Goal: Task Accomplishment & Management: Manage account settings

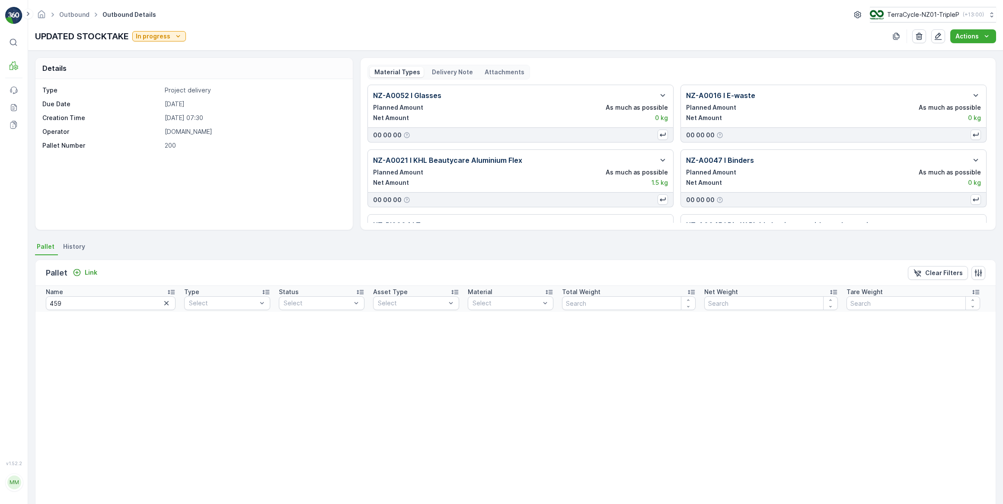
click at [162, 304] on icon "button" at bounding box center [166, 303] width 9 height 9
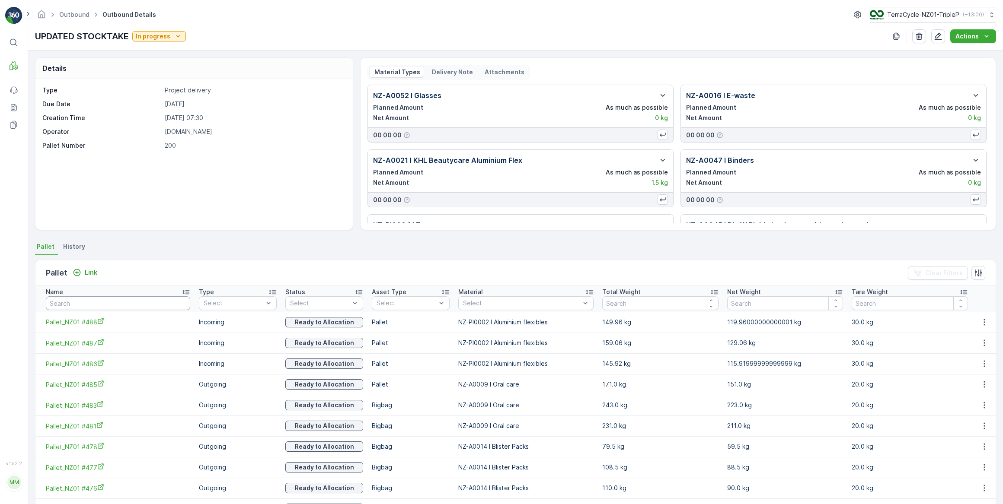
drag, startPoint x: 72, startPoint y: 303, endPoint x: 77, endPoint y: 300, distance: 5.6
click at [73, 303] on input "text" at bounding box center [118, 304] width 144 height 14
type input "453"
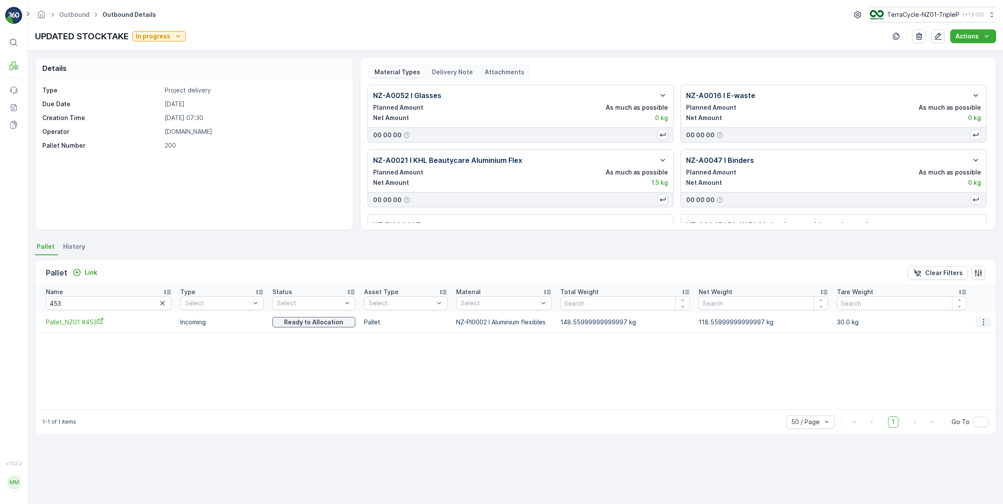
click at [983, 322] on icon "button" at bounding box center [983, 322] width 1 height 6
click at [970, 351] on span "Unlink Pallet" at bounding box center [966, 351] width 35 height 9
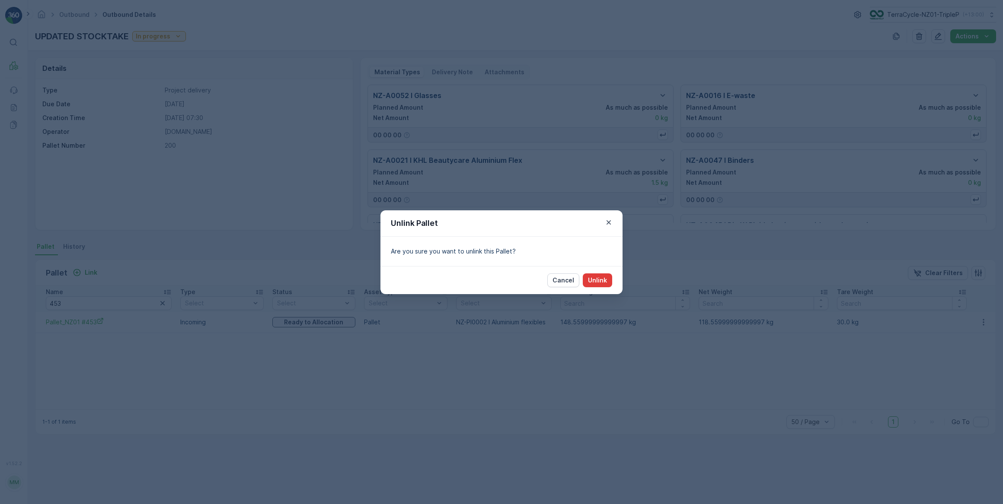
click at [601, 280] on p "Unlink" at bounding box center [597, 280] width 19 height 9
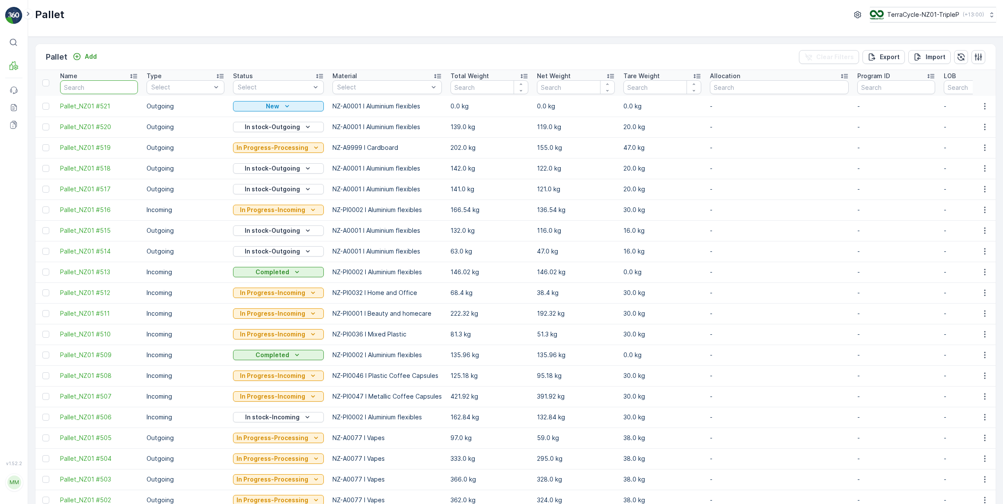
click at [87, 85] on input "text" at bounding box center [99, 87] width 78 height 14
type input "453"
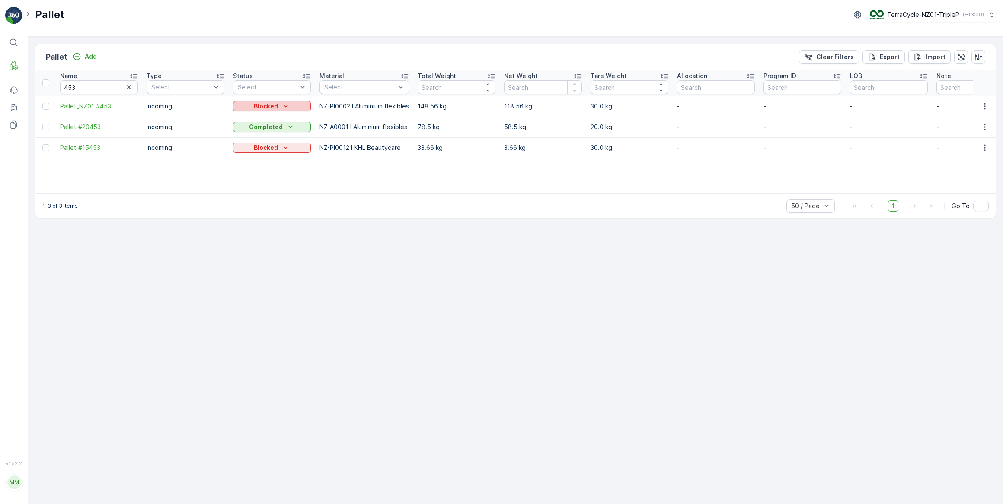
click at [268, 105] on p "Blocked" at bounding box center [266, 106] width 24 height 9
click at [265, 145] on span "In stock-Incoming" at bounding box center [263, 143] width 50 height 9
click at [285, 108] on p "In stock-Incoming" at bounding box center [266, 106] width 54 height 9
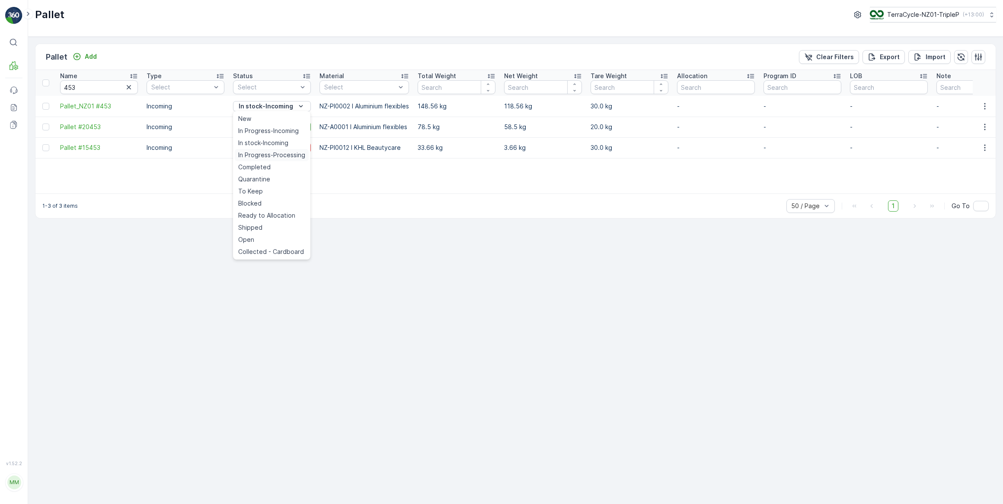
click at [297, 156] on span "In Progress-Processing" at bounding box center [271, 155] width 67 height 9
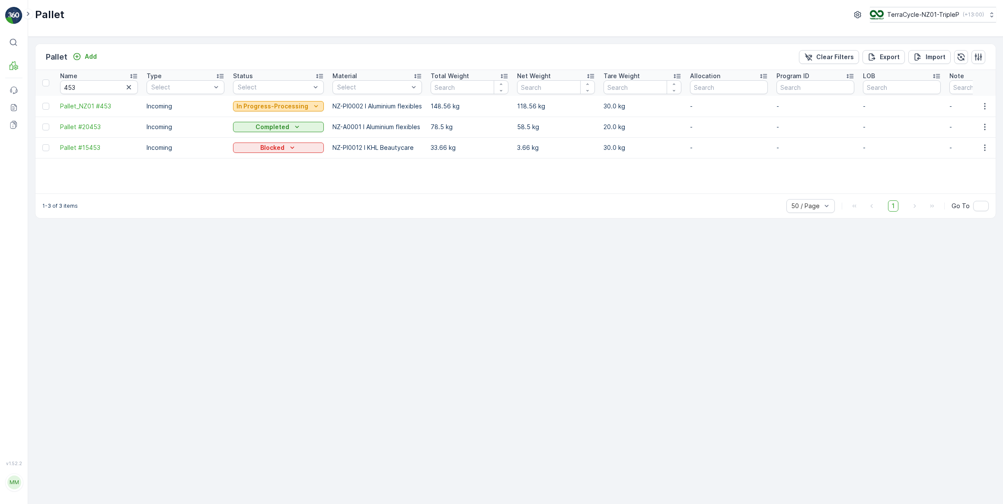
click at [300, 106] on p "In Progress-Processing" at bounding box center [272, 106] width 72 height 9
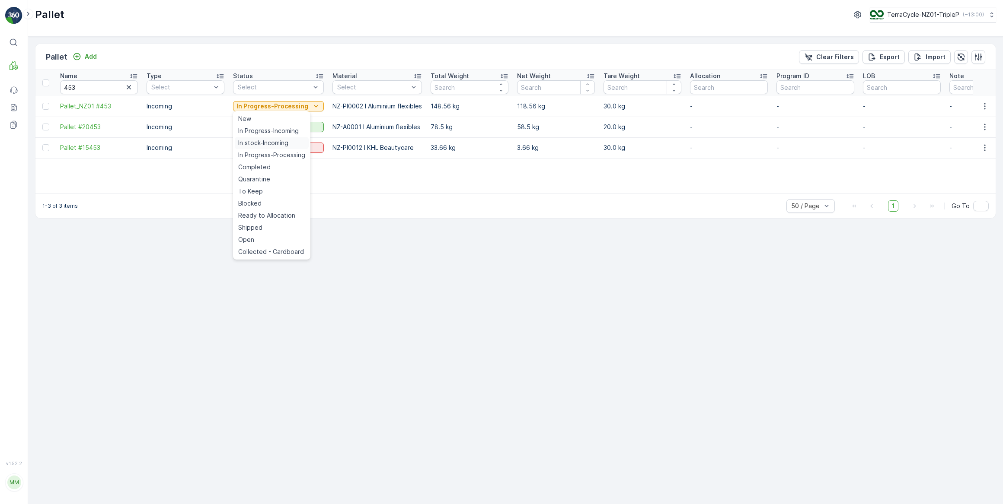
click at [277, 144] on span "In stock-Incoming" at bounding box center [263, 143] width 50 height 9
click at [128, 87] on icon "button" at bounding box center [128, 87] width 9 height 9
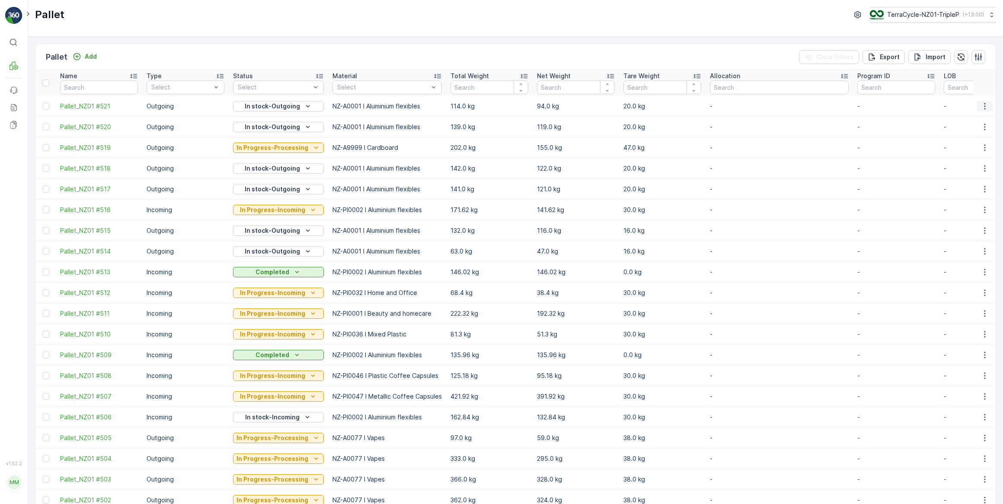
click at [982, 107] on icon "button" at bounding box center [984, 106] width 9 height 9
click at [965, 168] on span "Print QR" at bounding box center [961, 167] width 24 height 9
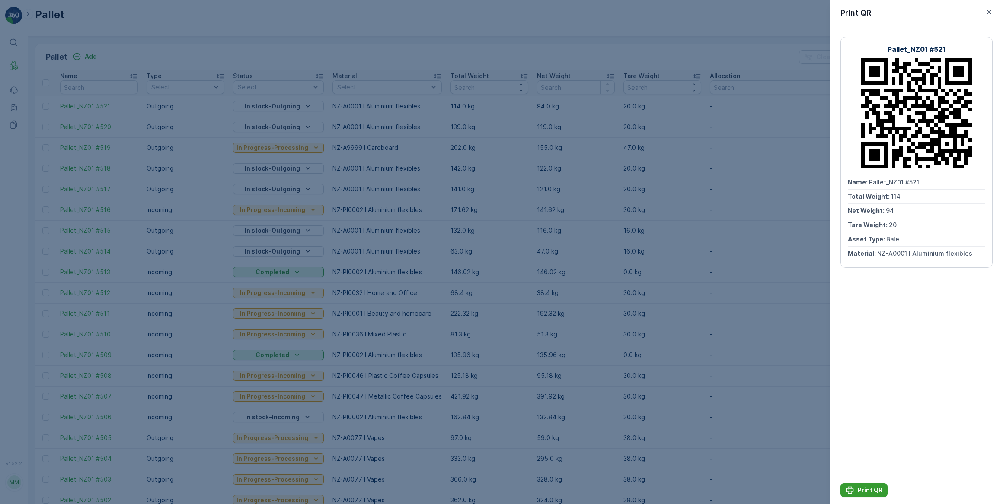
click at [870, 488] on p "Print QR" at bounding box center [870, 490] width 25 height 9
click at [989, 13] on icon "button" at bounding box center [989, 12] width 9 height 9
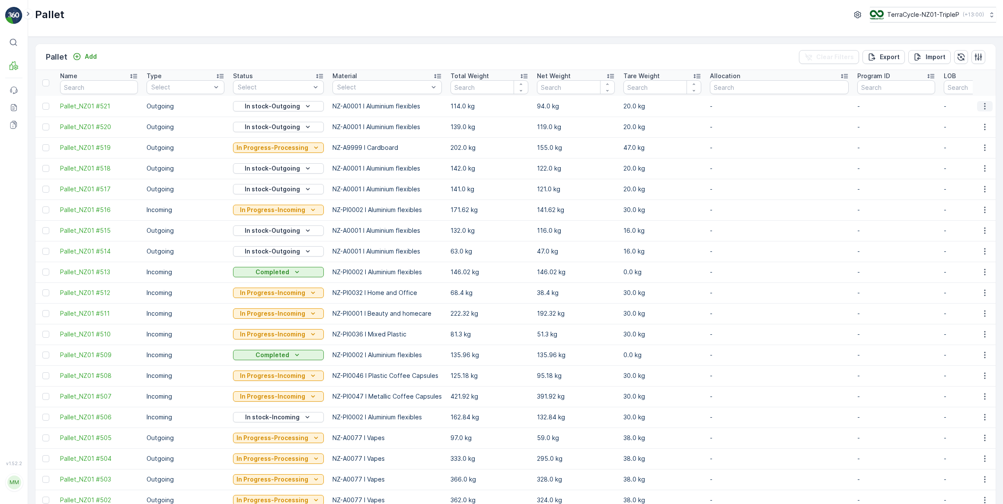
click at [984, 107] on icon "button" at bounding box center [984, 106] width 9 height 9
click at [960, 167] on span "Print QR" at bounding box center [961, 167] width 24 height 9
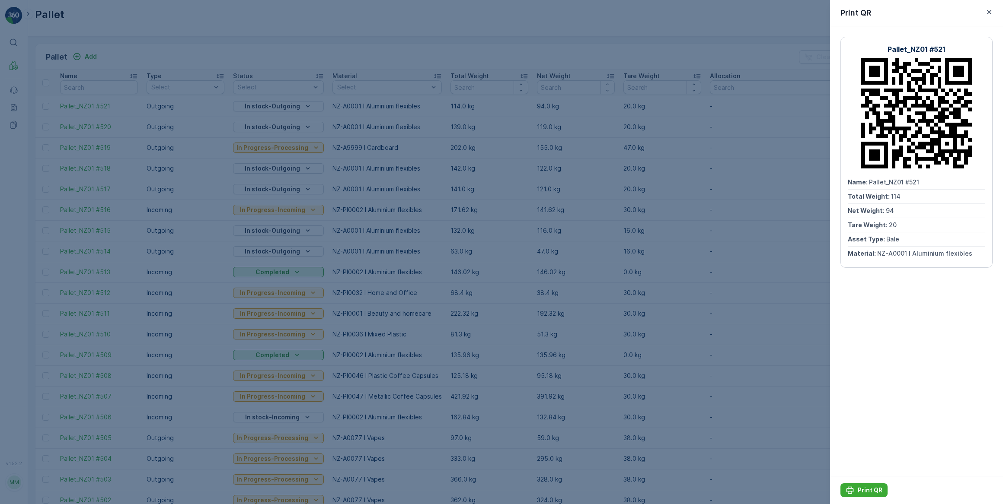
click at [989, 13] on icon "button" at bounding box center [989, 12] width 4 height 4
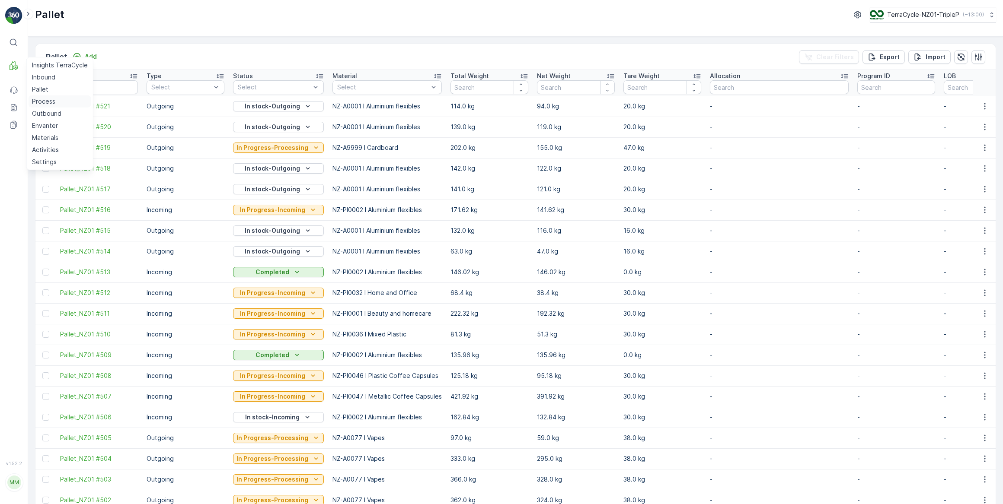
click at [45, 100] on p "Process" at bounding box center [43, 101] width 23 height 9
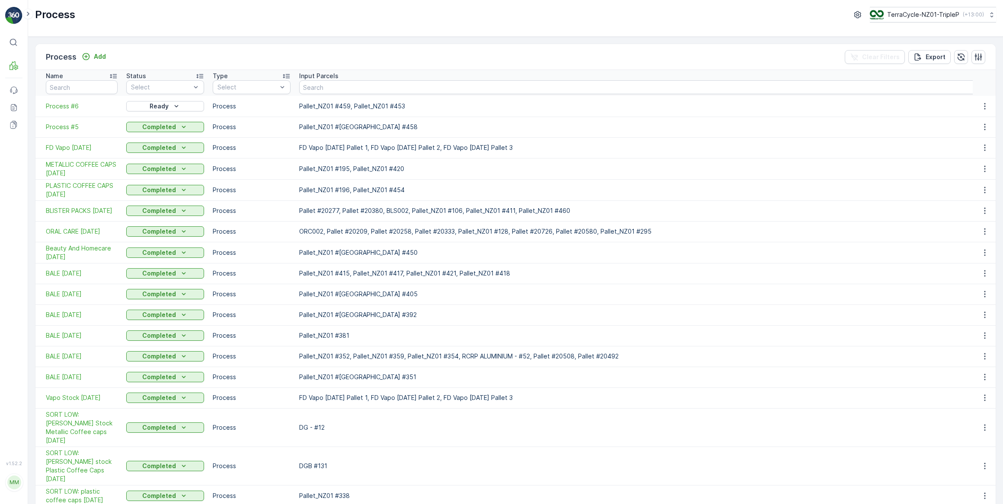
click at [170, 106] on div "Ready" at bounding box center [165, 106] width 71 height 9
click at [150, 144] on span "In progress" at bounding box center [147, 143] width 32 height 9
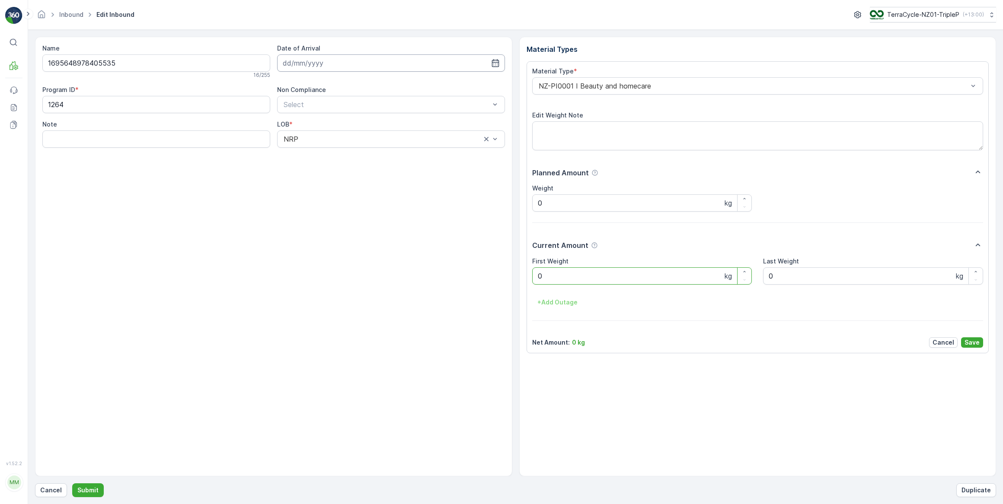
click at [365, 64] on input at bounding box center [391, 62] width 228 height 17
click at [321, 154] on div "14" at bounding box center [323, 152] width 14 height 14
type input "[DATE]"
click at [570, 279] on Weight "0" at bounding box center [642, 276] width 220 height 17
click at [72, 484] on button "Submit" at bounding box center [88, 491] width 32 height 14
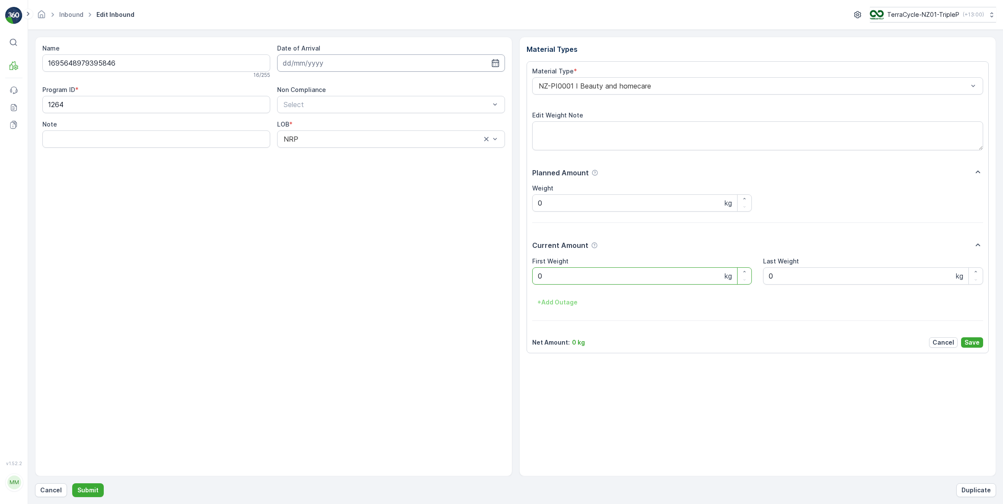
click at [325, 64] on input at bounding box center [391, 62] width 228 height 17
click at [325, 155] on div "14" at bounding box center [323, 152] width 14 height 14
type input "[DATE]"
click at [554, 281] on Weight "0" at bounding box center [642, 276] width 220 height 17
click at [72, 484] on button "Submit" at bounding box center [88, 491] width 32 height 14
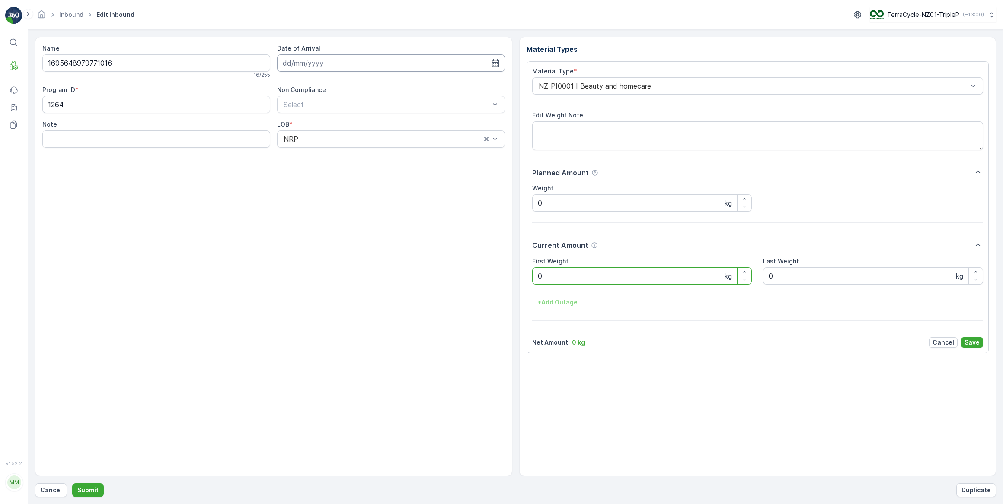
click at [348, 68] on input at bounding box center [391, 62] width 228 height 17
click at [324, 153] on div "14" at bounding box center [323, 152] width 14 height 14
type input "14.10.2025"
click at [562, 274] on Weight "0" at bounding box center [642, 276] width 220 height 17
click at [72, 484] on button "Submit" at bounding box center [88, 491] width 32 height 14
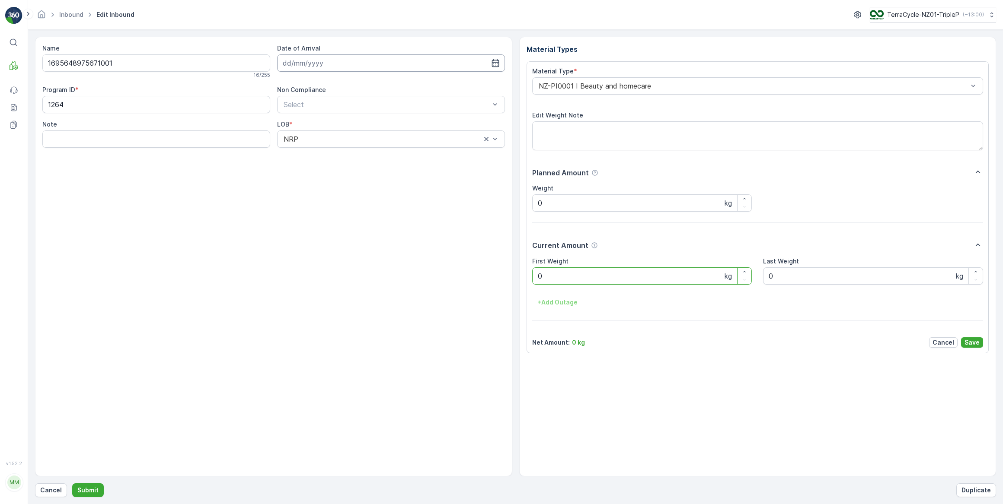
click at [308, 65] on input at bounding box center [391, 62] width 228 height 17
click at [324, 152] on div "14" at bounding box center [323, 152] width 14 height 14
type input "14.10.2025"
drag, startPoint x: 566, startPoint y: 262, endPoint x: 558, endPoint y: 266, distance: 8.5
click at [566, 262] on div "First Weight" at bounding box center [642, 261] width 220 height 9
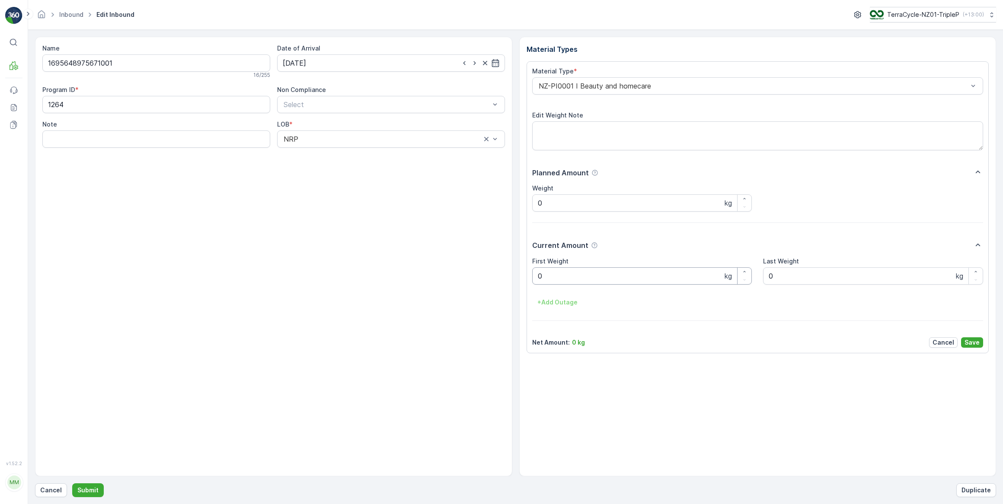
click at [547, 278] on Weight "0" at bounding box center [642, 276] width 220 height 17
click at [72, 484] on button "Submit" at bounding box center [88, 491] width 32 height 14
click at [343, 67] on input at bounding box center [391, 62] width 228 height 17
click at [322, 152] on div "14" at bounding box center [323, 152] width 14 height 14
type input "14.10.2025"
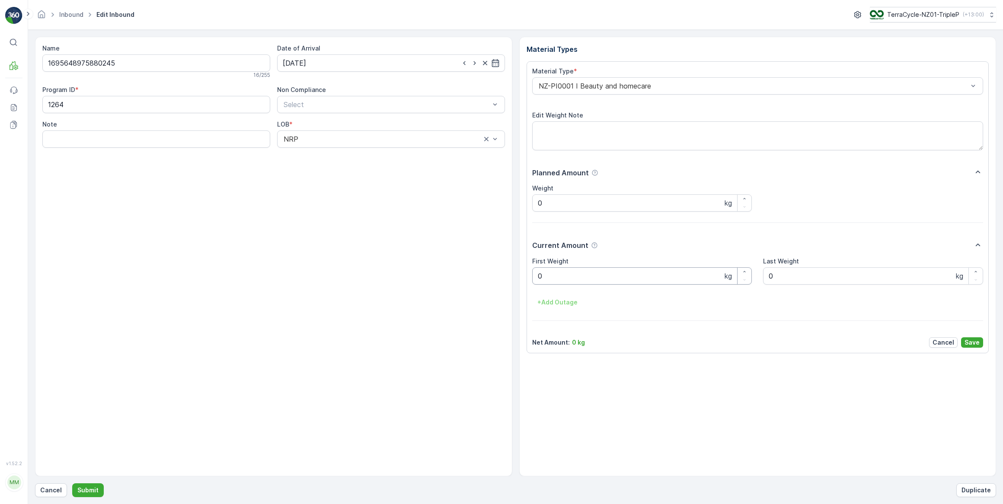
click at [568, 281] on Weight "0" at bounding box center [642, 276] width 220 height 17
click at [72, 484] on button "Submit" at bounding box center [88, 491] width 32 height 14
click at [318, 64] on input at bounding box center [391, 62] width 228 height 17
click at [321, 151] on div "14" at bounding box center [323, 152] width 14 height 14
type input "14.10.2025"
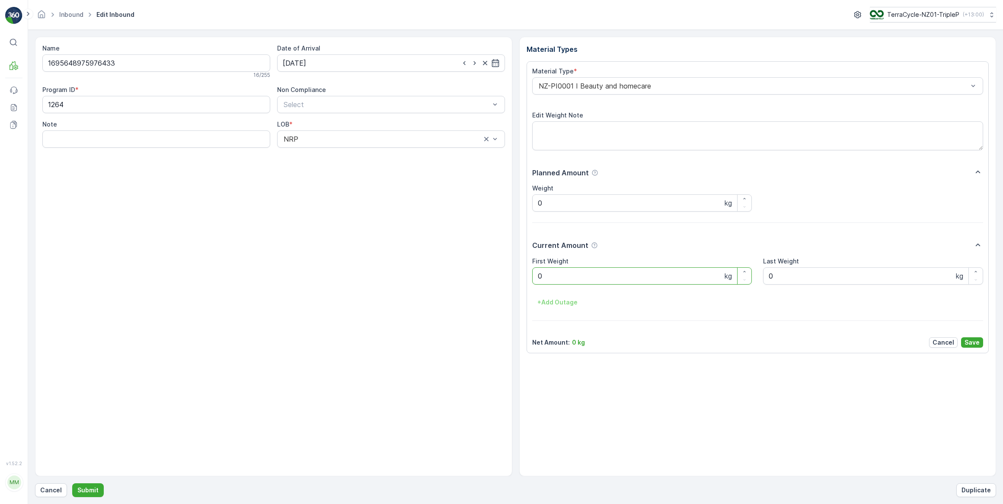
click at [564, 274] on Weight "0" at bounding box center [642, 276] width 220 height 17
click at [72, 484] on button "Submit" at bounding box center [88, 491] width 32 height 14
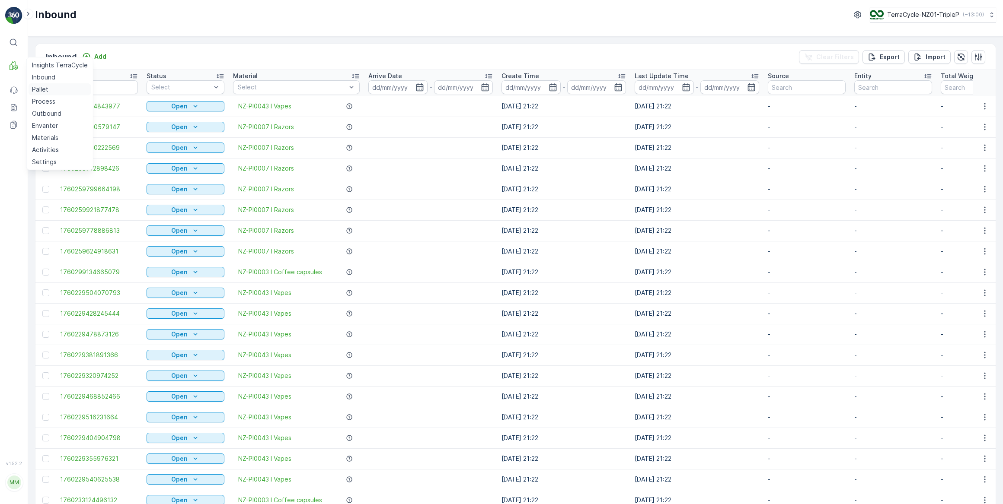
click at [43, 91] on p "Pallet" at bounding box center [40, 89] width 16 height 9
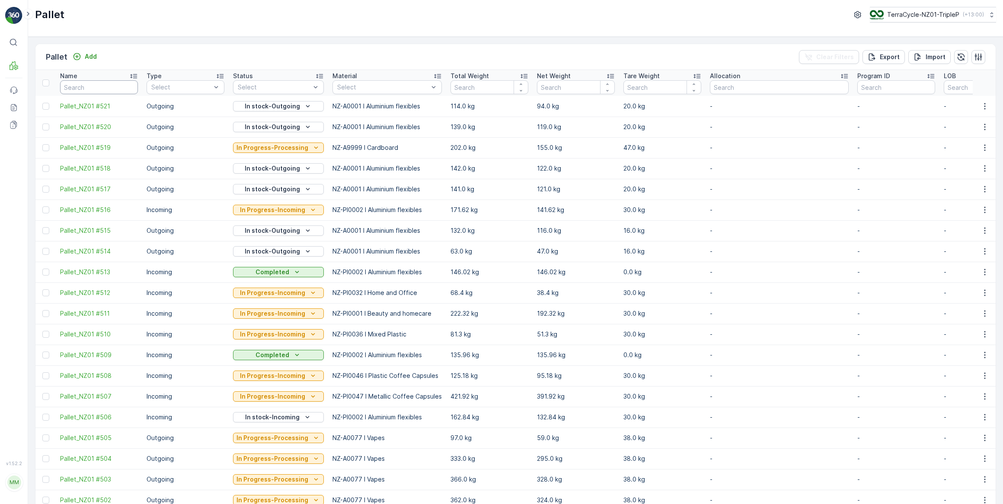
click at [108, 82] on input "text" at bounding box center [99, 87] width 78 height 14
type input "516"
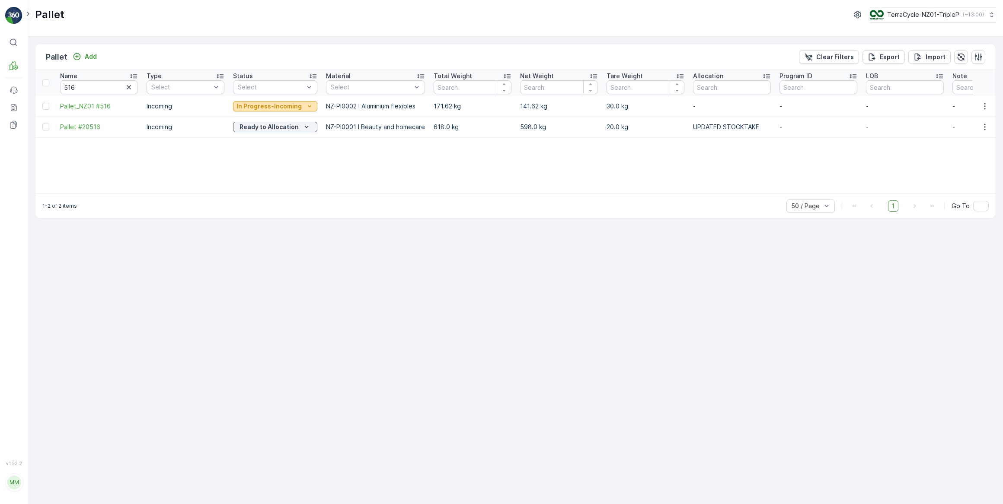
click at [284, 109] on p "In Progress-Incoming" at bounding box center [268, 106] width 65 height 9
click at [274, 143] on span "In stock-Incoming" at bounding box center [263, 143] width 50 height 9
drag, startPoint x: 86, startPoint y: 86, endPoint x: 95, endPoint y: 84, distance: 8.8
click at [88, 85] on input "516" at bounding box center [99, 87] width 78 height 14
type input "511"
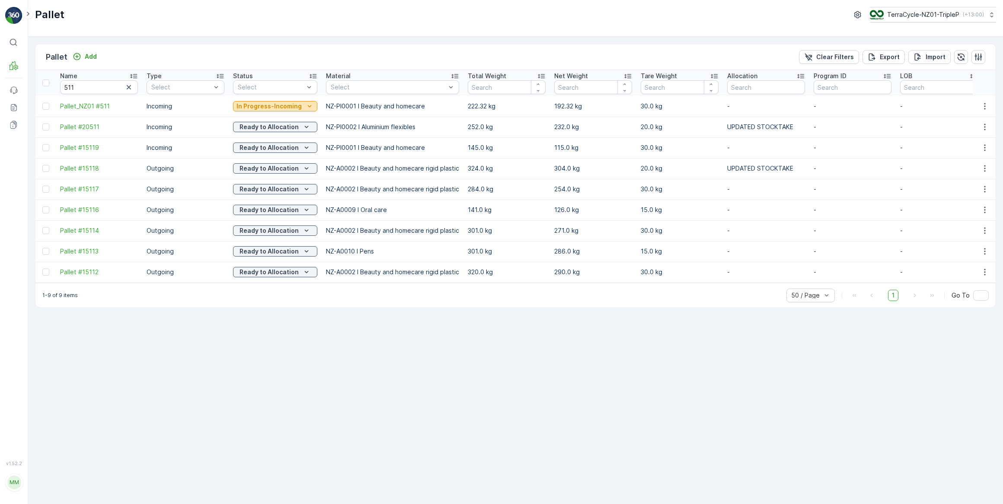
click at [264, 107] on p "In Progress-Incoming" at bounding box center [268, 106] width 65 height 9
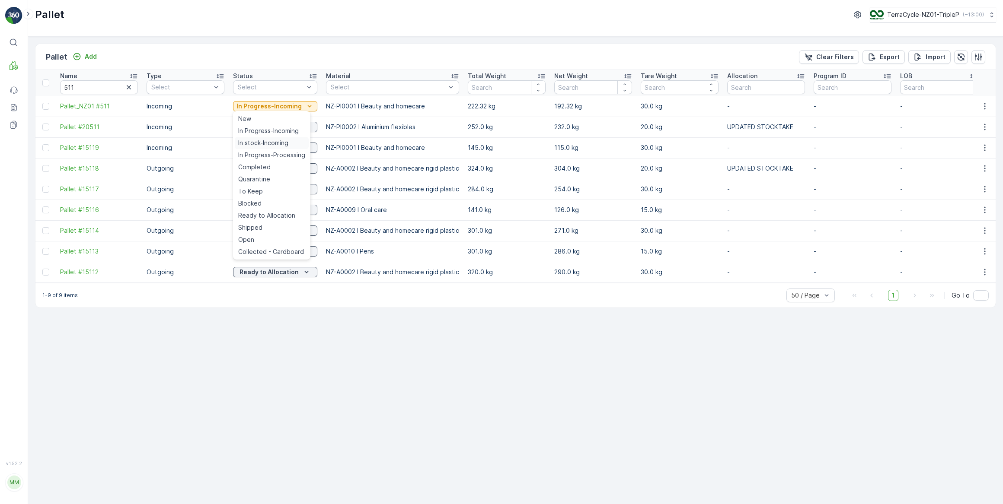
click at [272, 142] on span "In stock-Incoming" at bounding box center [263, 143] width 50 height 9
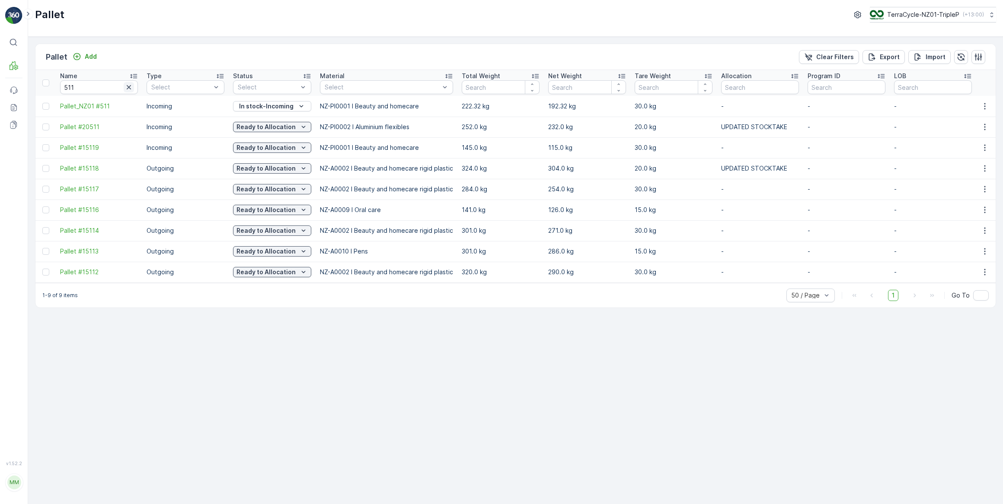
click at [129, 86] on icon "button" at bounding box center [128, 87] width 9 height 9
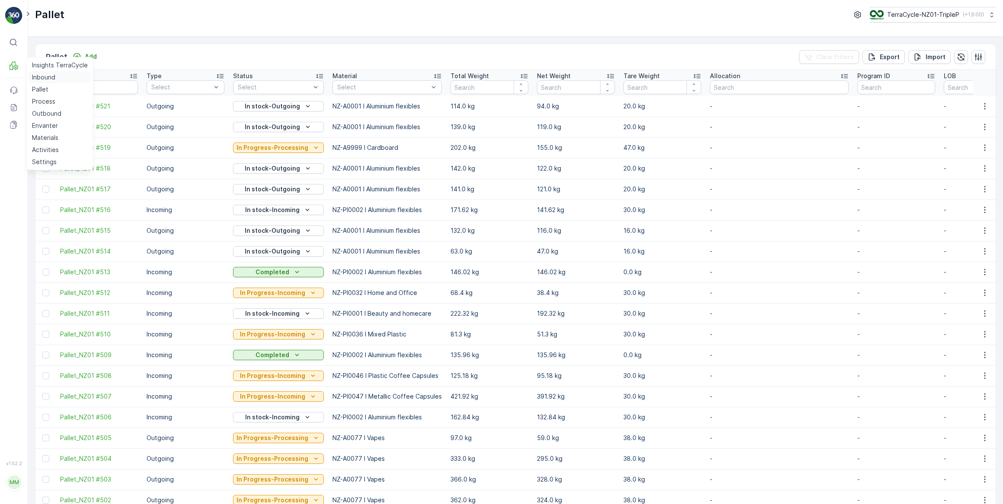
click at [39, 77] on p "Inbound" at bounding box center [43, 77] width 23 height 9
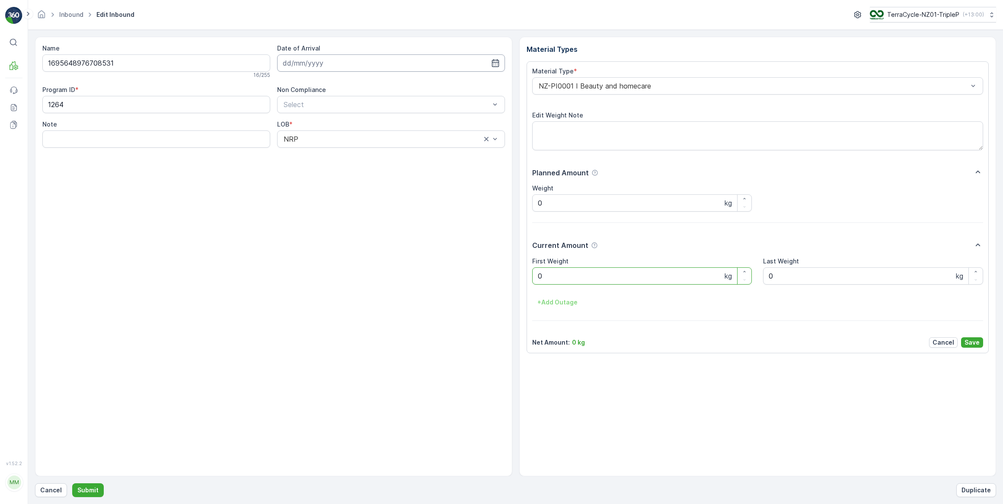
click at [322, 62] on input at bounding box center [391, 62] width 228 height 17
click at [324, 153] on div "14" at bounding box center [323, 152] width 14 height 14
type input "14.10.2025"
click at [554, 281] on Weight "0" at bounding box center [642, 276] width 220 height 17
click at [72, 484] on button "Submit" at bounding box center [88, 491] width 32 height 14
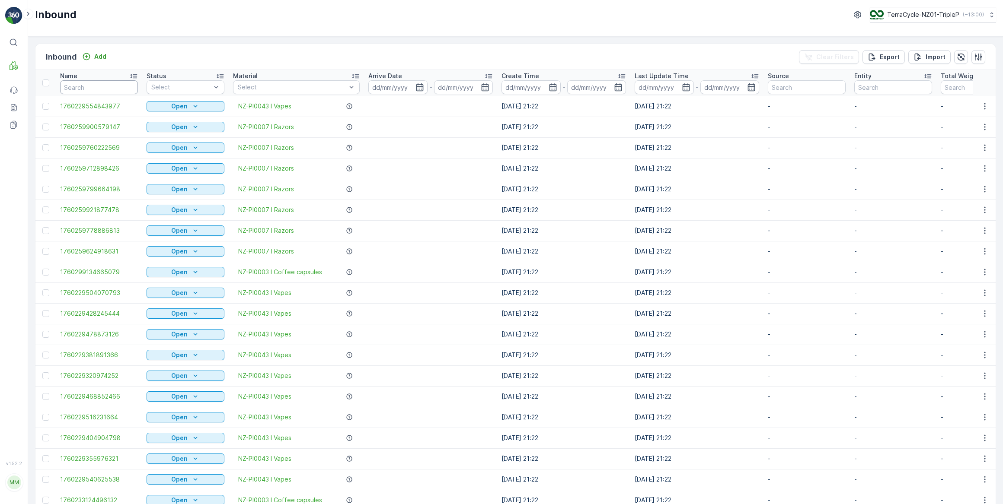
click at [80, 88] on input "text" at bounding box center [99, 87] width 78 height 14
type input "708531"
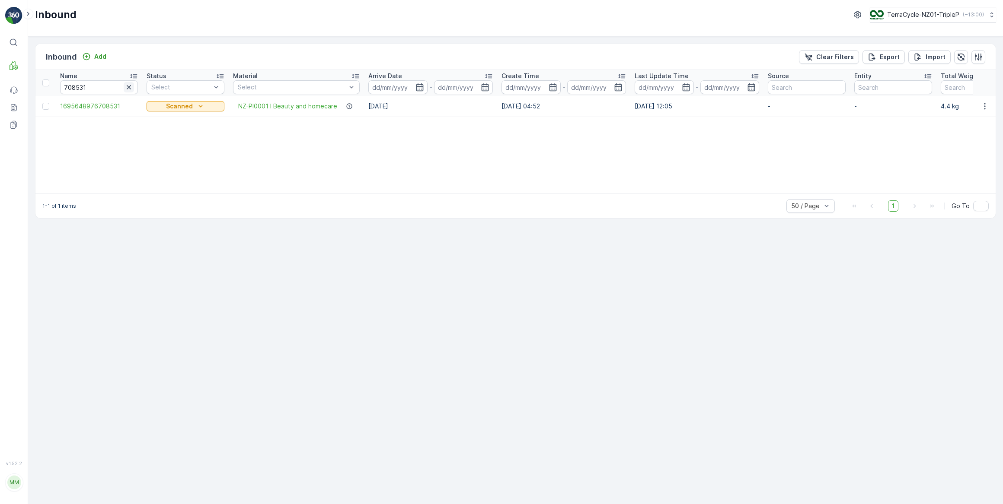
click at [130, 87] on icon "button" at bounding box center [128, 87] width 9 height 9
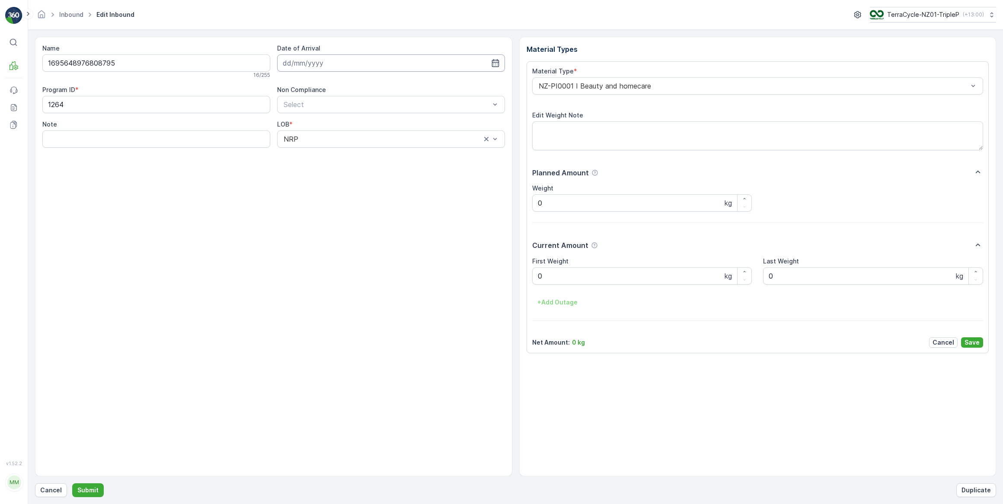
click at [316, 61] on input at bounding box center [391, 62] width 228 height 17
click at [321, 154] on div "14" at bounding box center [323, 152] width 14 height 14
type input "14.10.2025"
drag, startPoint x: 578, startPoint y: 278, endPoint x: 436, endPoint y: 246, distance: 145.6
click at [553, 271] on Weight "0" at bounding box center [642, 276] width 220 height 17
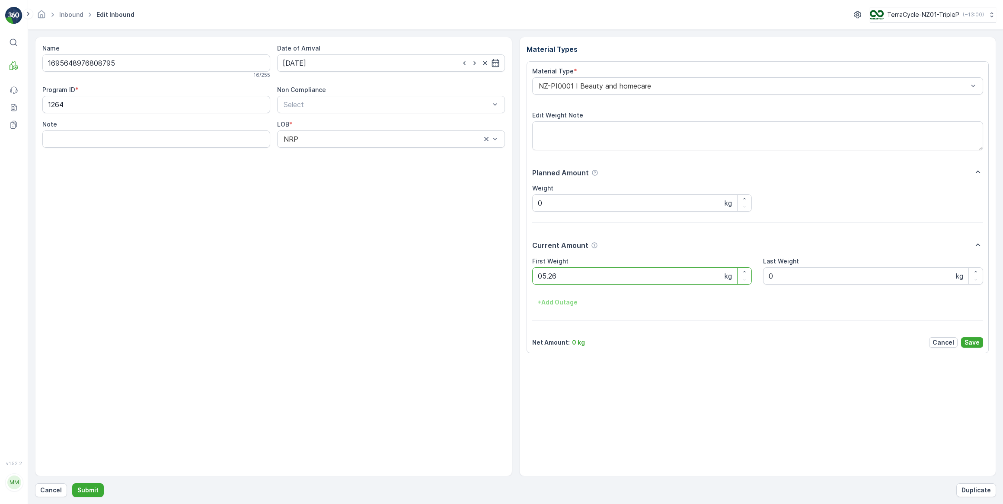
click at [72, 484] on button "Submit" at bounding box center [88, 491] width 32 height 14
click at [334, 62] on input at bounding box center [391, 62] width 228 height 17
click at [320, 155] on div "14" at bounding box center [323, 152] width 14 height 14
type input "14.10.2025"
click at [571, 274] on Weight "0" at bounding box center [642, 276] width 220 height 17
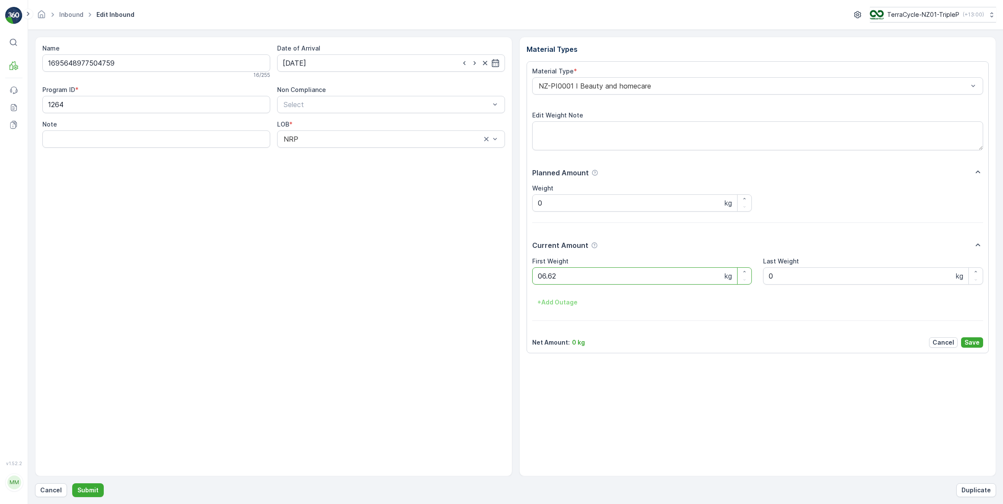
click at [72, 484] on button "Submit" at bounding box center [88, 491] width 32 height 14
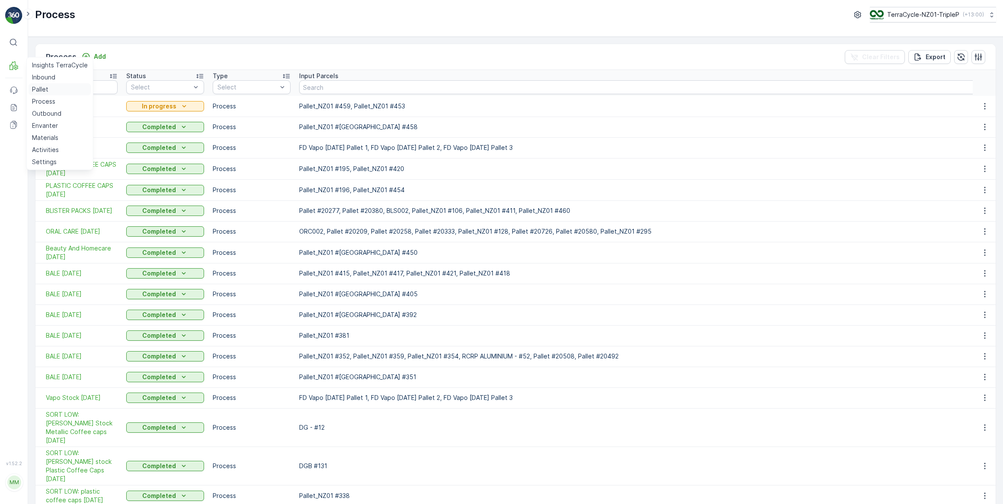
click at [39, 89] on p "Pallet" at bounding box center [40, 89] width 16 height 9
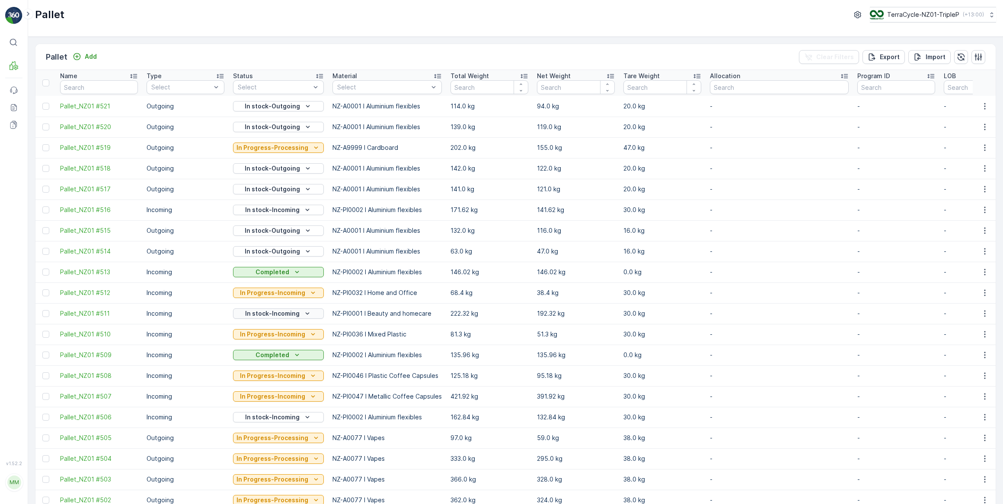
click at [266, 314] on p "In stock-Incoming" at bounding box center [272, 313] width 54 height 9
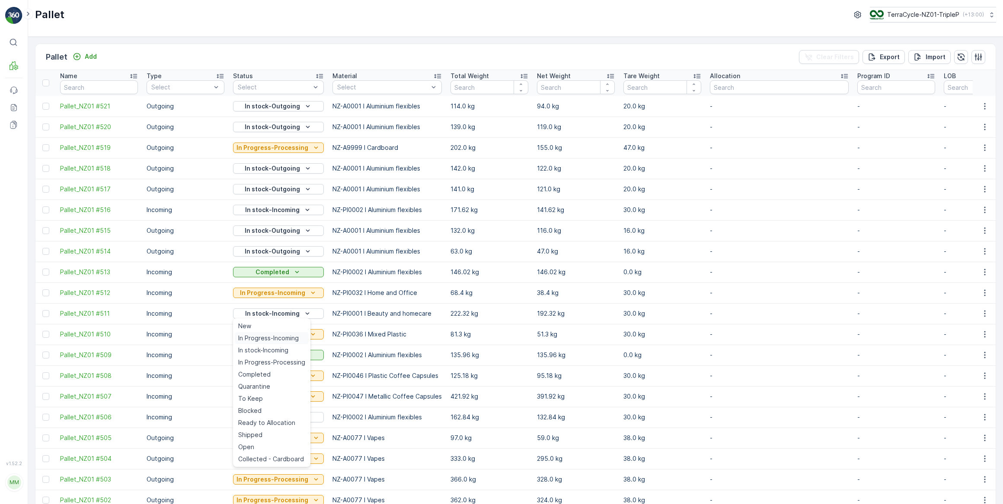
click at [255, 338] on span "In Progress-Incoming" at bounding box center [268, 338] width 61 height 9
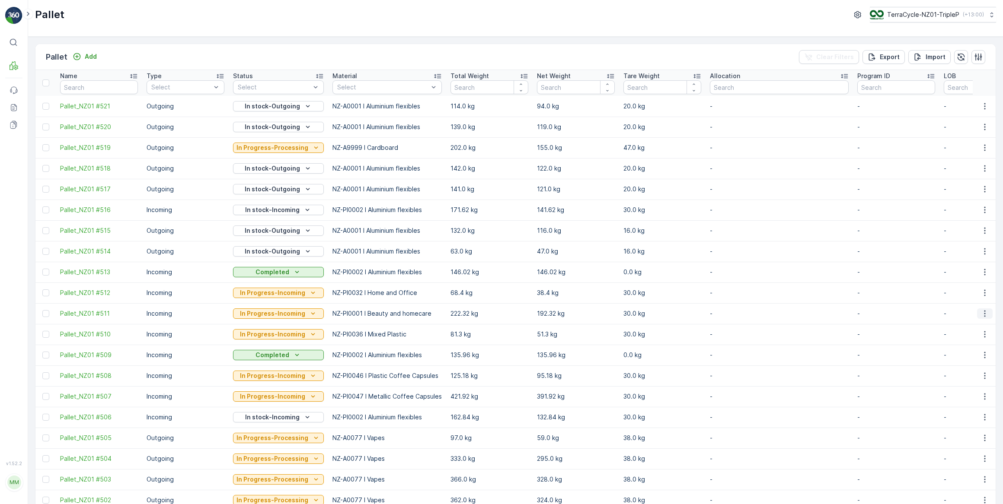
click at [984, 313] on icon "button" at bounding box center [984, 314] width 1 height 6
click at [965, 376] on span "Print QR" at bounding box center [961, 374] width 24 height 9
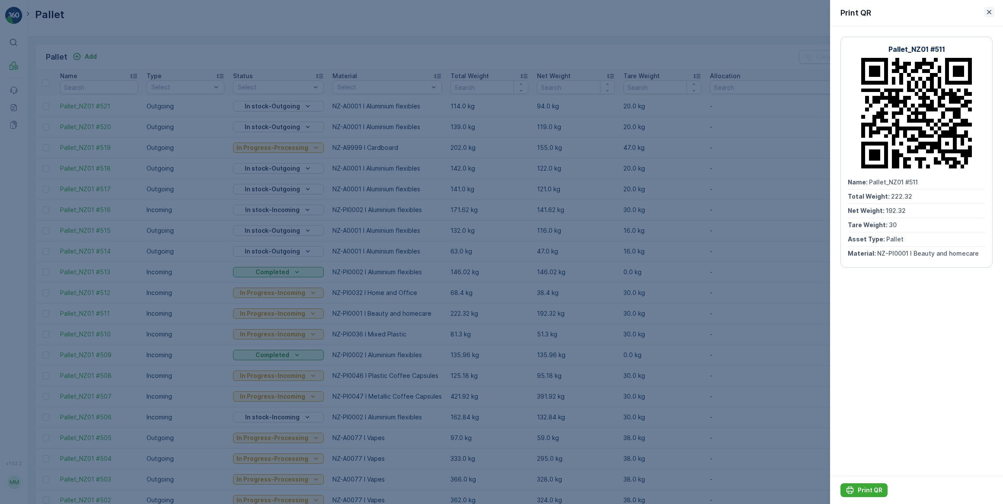
click at [988, 12] on icon "button" at bounding box center [989, 12] width 4 height 4
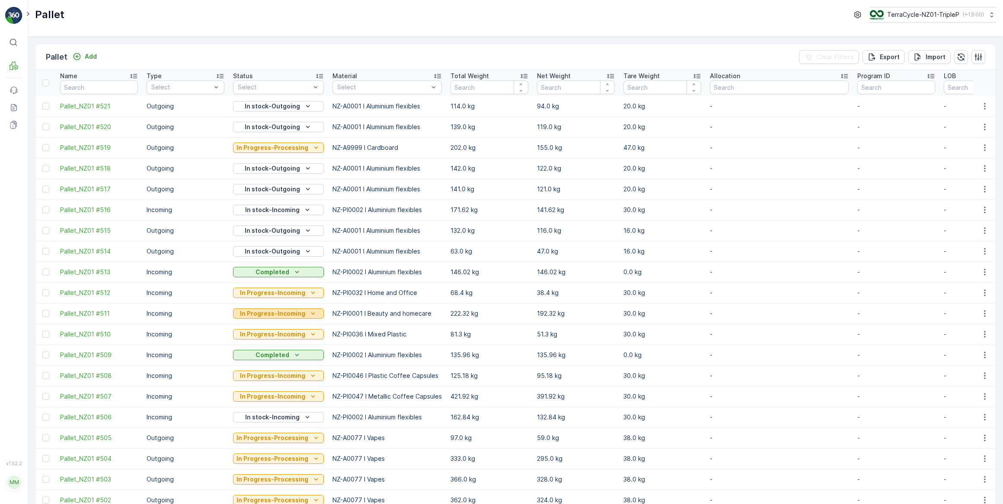
click at [293, 316] on p "In Progress-Incoming" at bounding box center [272, 313] width 65 height 9
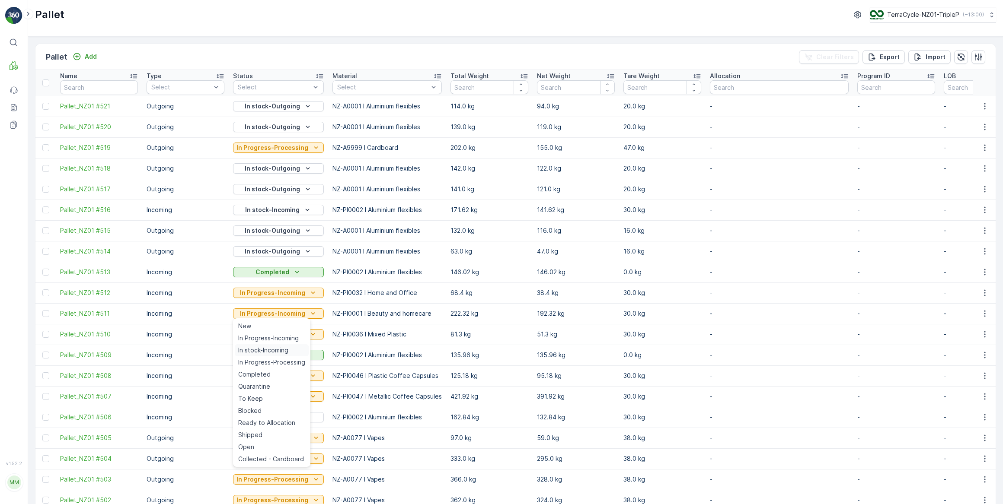
click at [269, 351] on span "In stock-Incoming" at bounding box center [263, 350] width 50 height 9
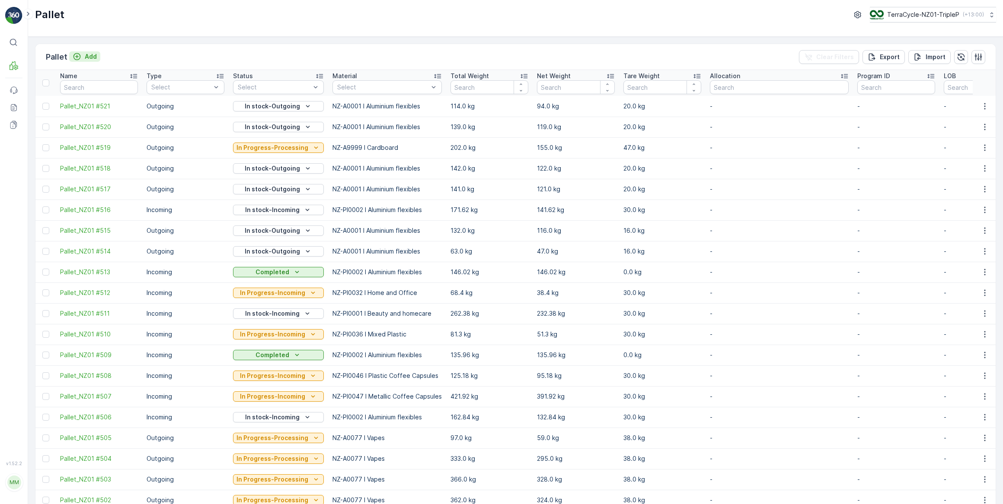
click at [91, 58] on p "Add" at bounding box center [91, 56] width 12 height 9
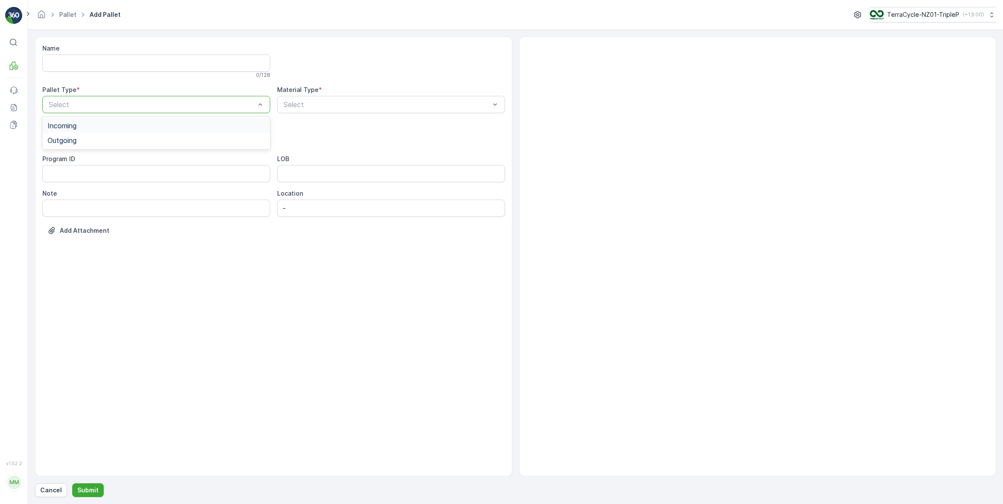
click at [72, 125] on span "Incoming" at bounding box center [62, 126] width 29 height 8
click at [63, 204] on span "Pallet" at bounding box center [57, 205] width 18 height 8
click at [327, 97] on div "Select" at bounding box center [391, 104] width 228 height 17
type input "home"
click at [337, 139] on span "NZ-PI0001 I Beauty and homecare" at bounding box center [338, 141] width 112 height 8
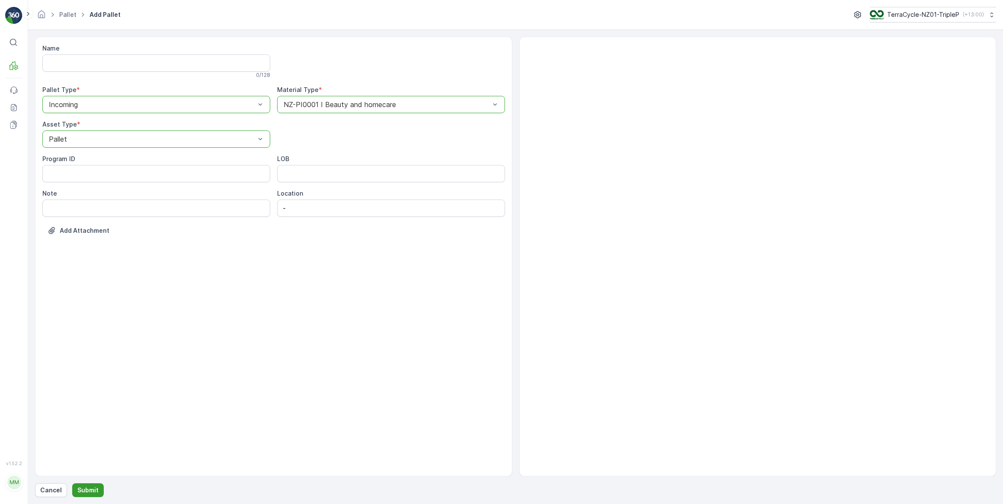
click at [91, 490] on p "Submit" at bounding box center [87, 490] width 21 height 9
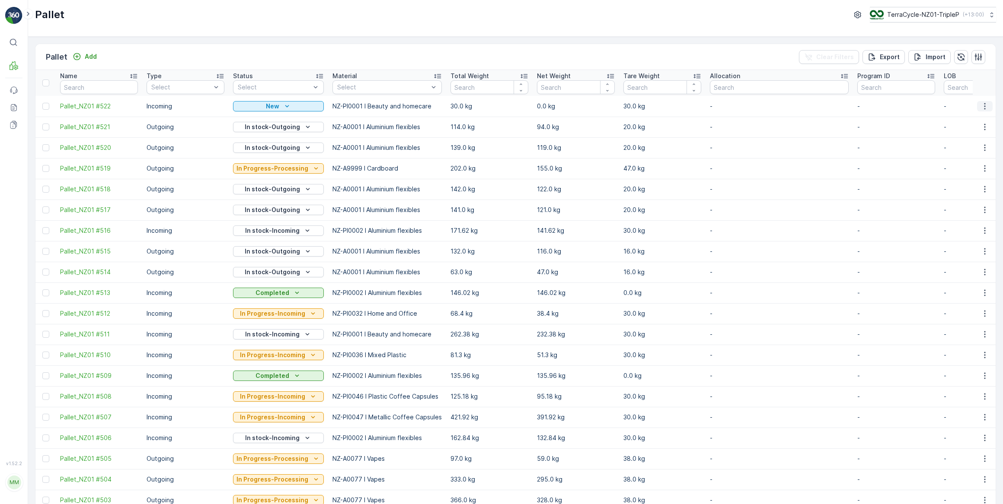
click at [983, 107] on icon "button" at bounding box center [984, 106] width 9 height 9
click at [957, 167] on span "Print QR" at bounding box center [961, 167] width 24 height 9
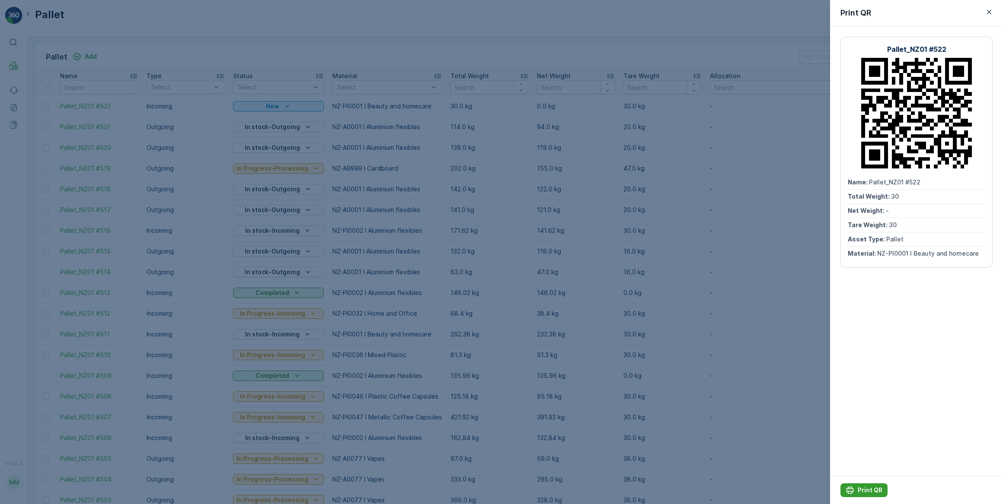
click at [868, 489] on p "Print QR" at bounding box center [870, 490] width 25 height 9
click at [989, 12] on icon "button" at bounding box center [989, 12] width 4 height 4
